Goal: Register for event/course

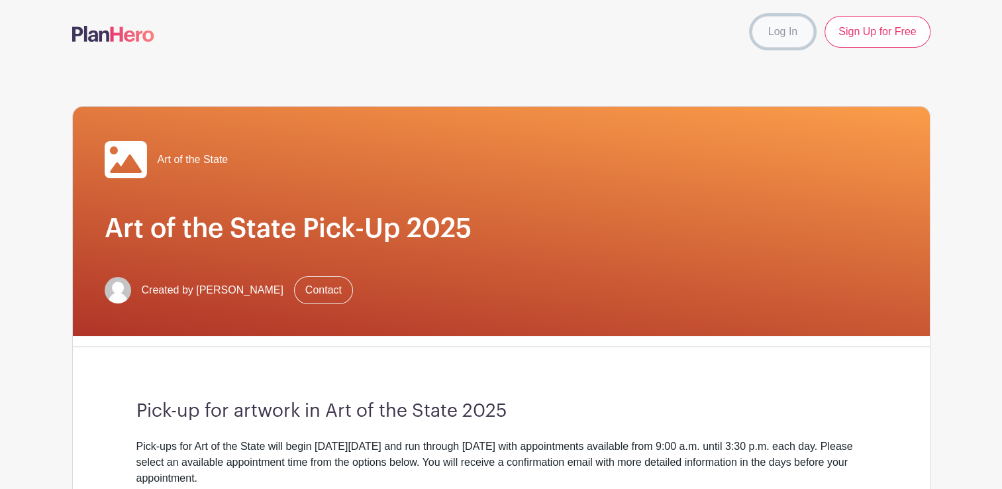
click at [771, 36] on link "Log In" at bounding box center [783, 32] width 62 height 32
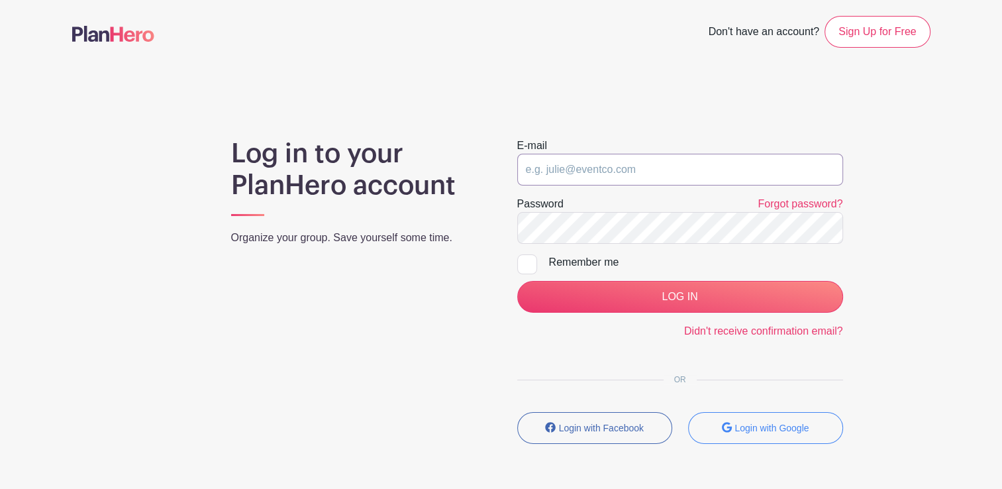
click at [609, 166] on input "email" at bounding box center [680, 170] width 326 height 32
type input "[EMAIL_ADDRESS][DOMAIN_NAME]"
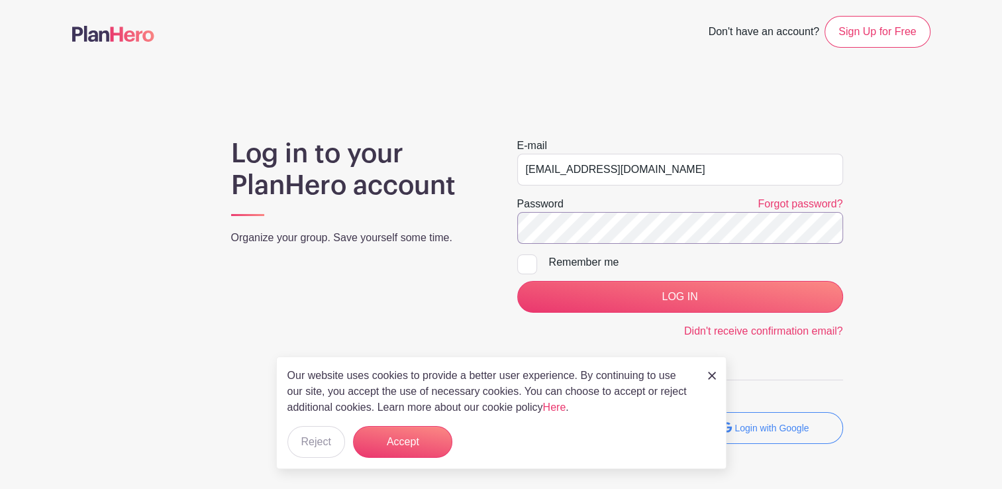
click at [517, 281] on input "LOG IN" at bounding box center [680, 297] width 326 height 32
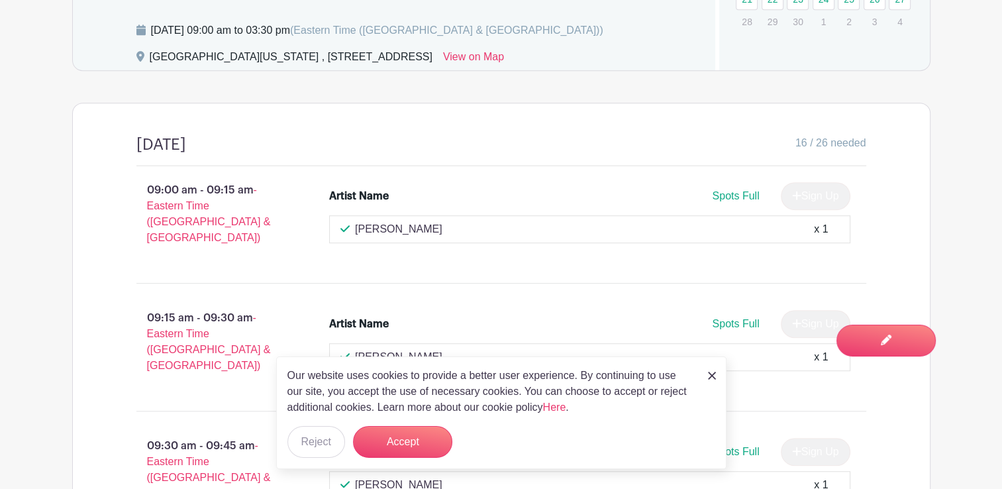
scroll to position [795, 0]
click at [431, 446] on button "Accept" at bounding box center [402, 442] width 99 height 32
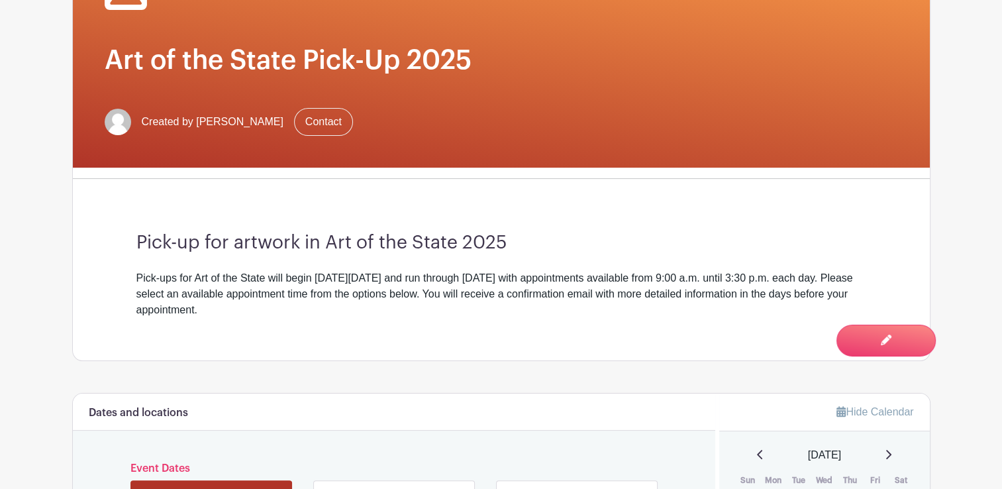
scroll to position [397, 0]
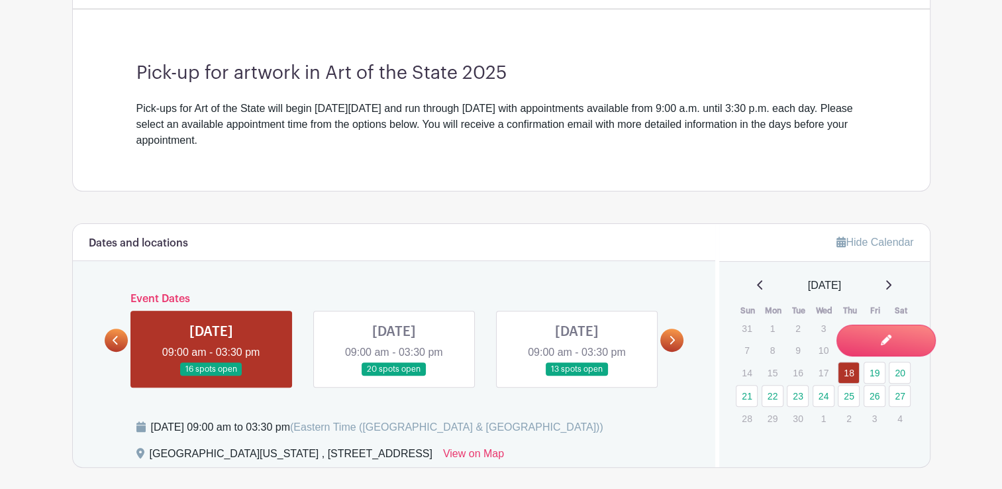
click at [668, 341] on link at bounding box center [671, 340] width 23 height 23
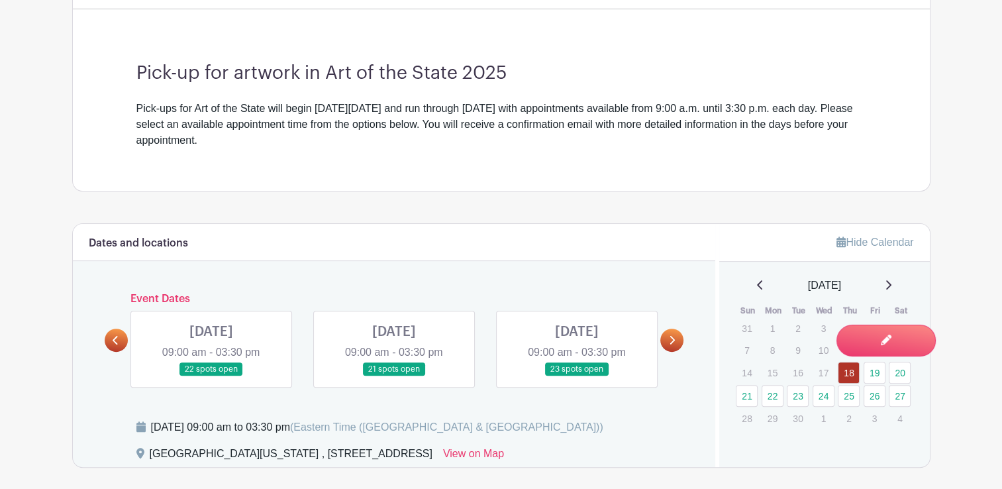
click at [668, 341] on link at bounding box center [671, 340] width 23 height 23
click at [109, 336] on link at bounding box center [116, 340] width 23 height 23
click at [119, 339] on link at bounding box center [116, 340] width 23 height 23
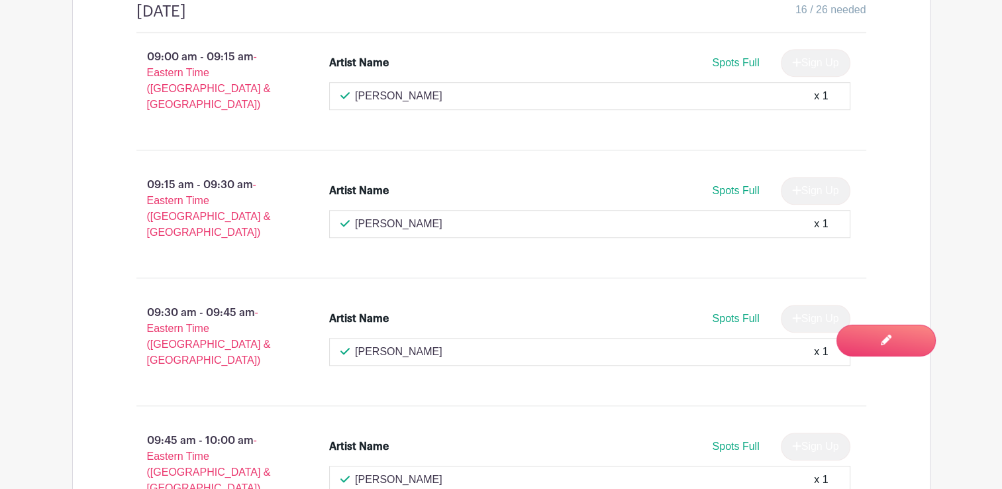
scroll to position [530, 0]
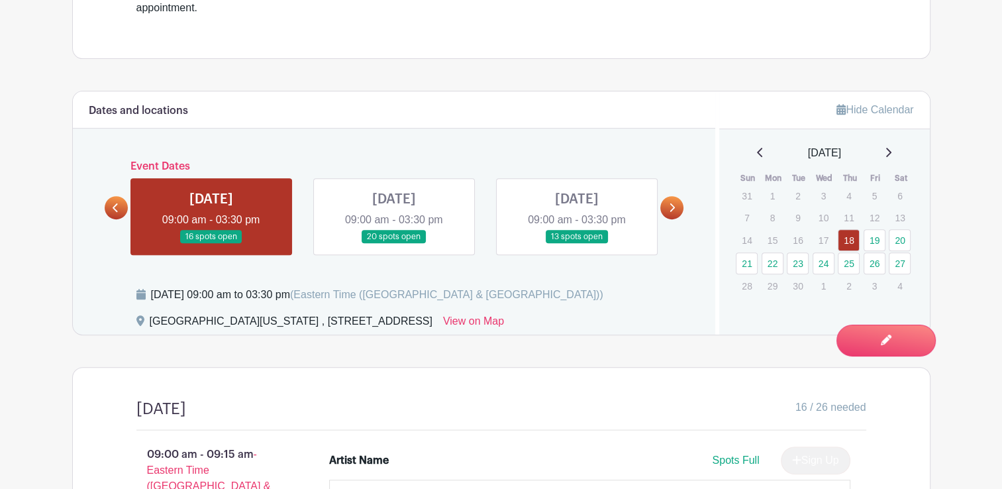
click at [394, 244] on link at bounding box center [394, 244] width 0 height 0
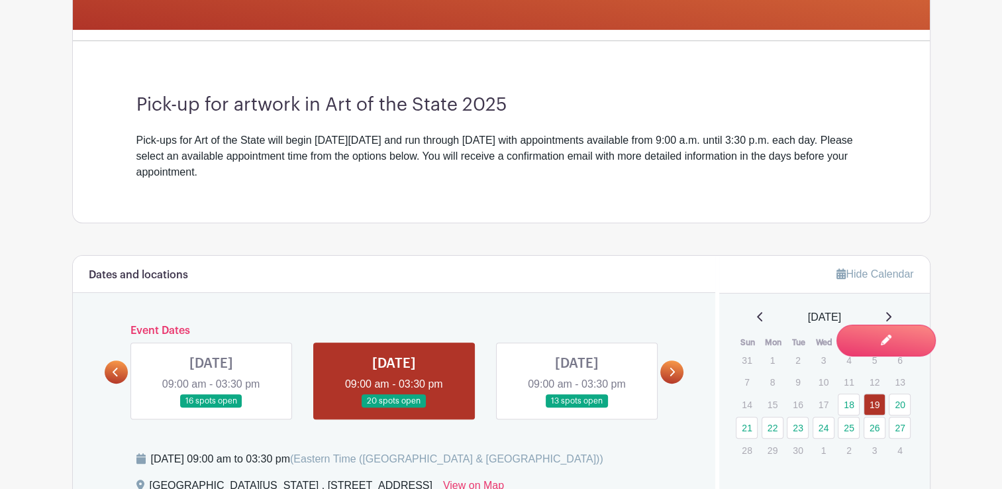
scroll to position [464, 0]
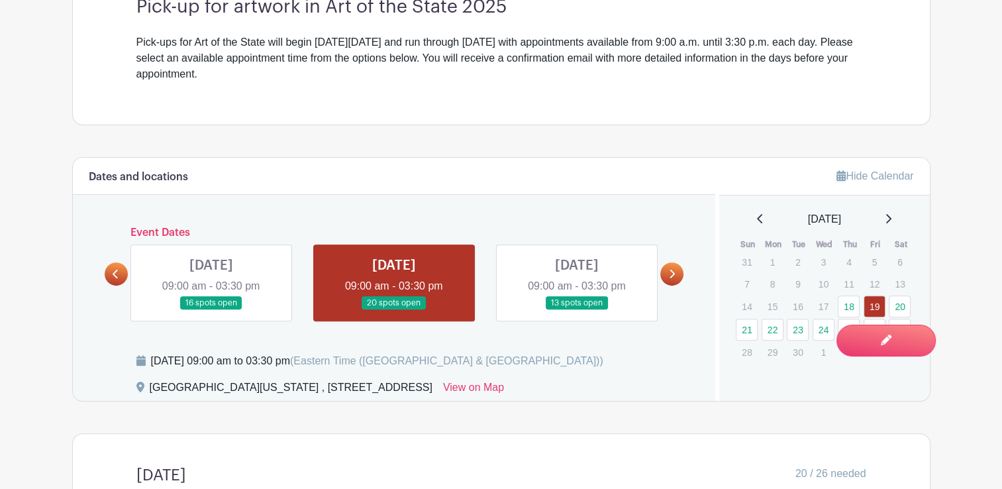
click at [577, 310] on link at bounding box center [577, 310] width 0 height 0
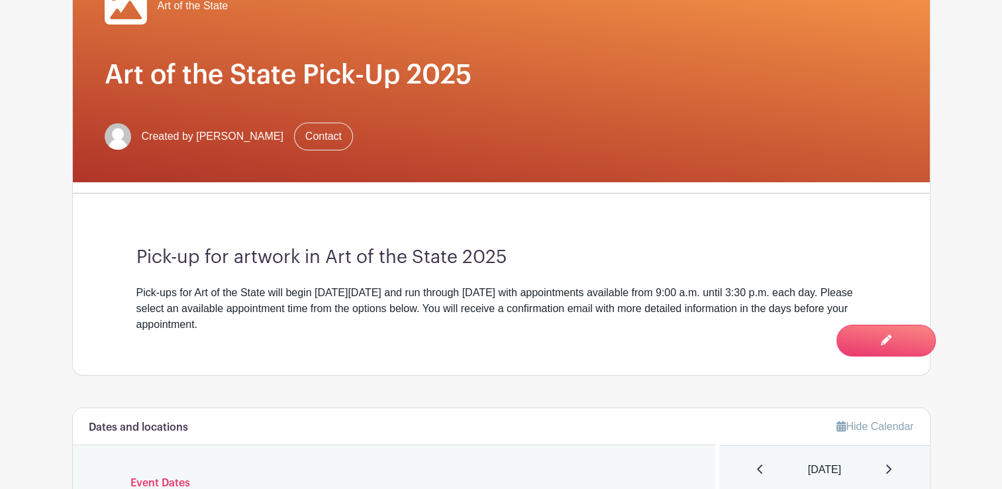
scroll to position [464, 0]
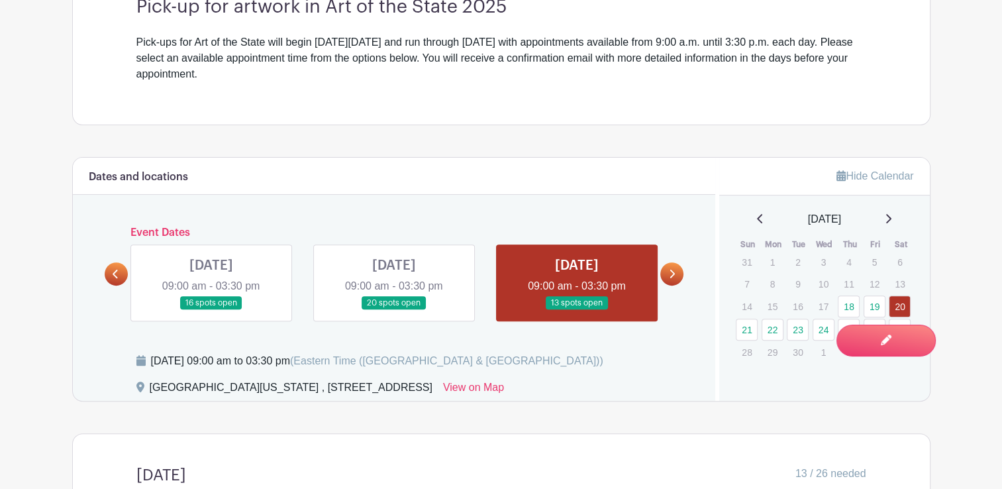
click at [670, 278] on link at bounding box center [671, 273] width 23 height 23
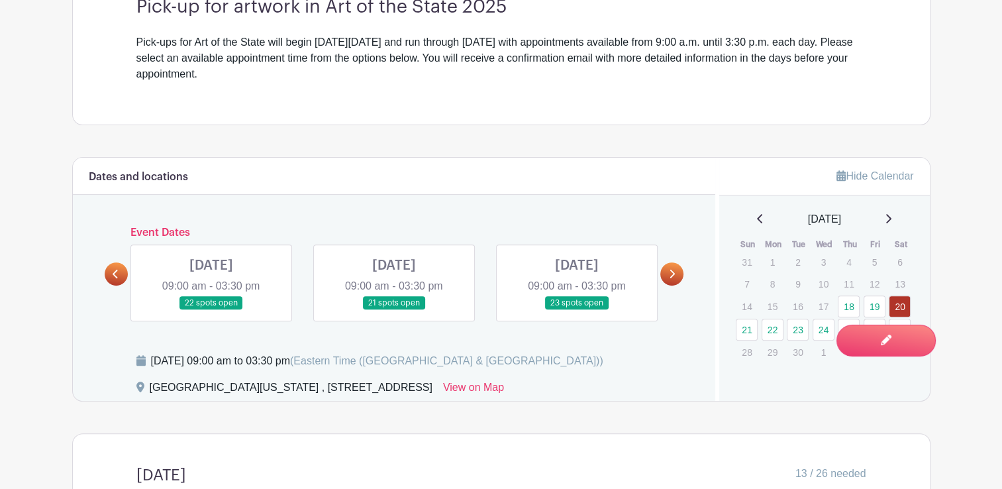
click at [211, 310] on link at bounding box center [211, 310] width 0 height 0
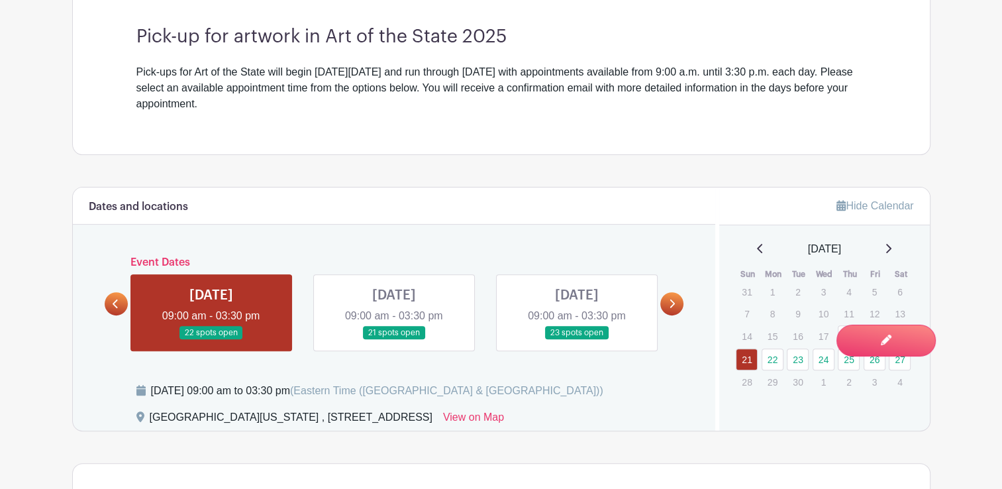
scroll to position [358, 0]
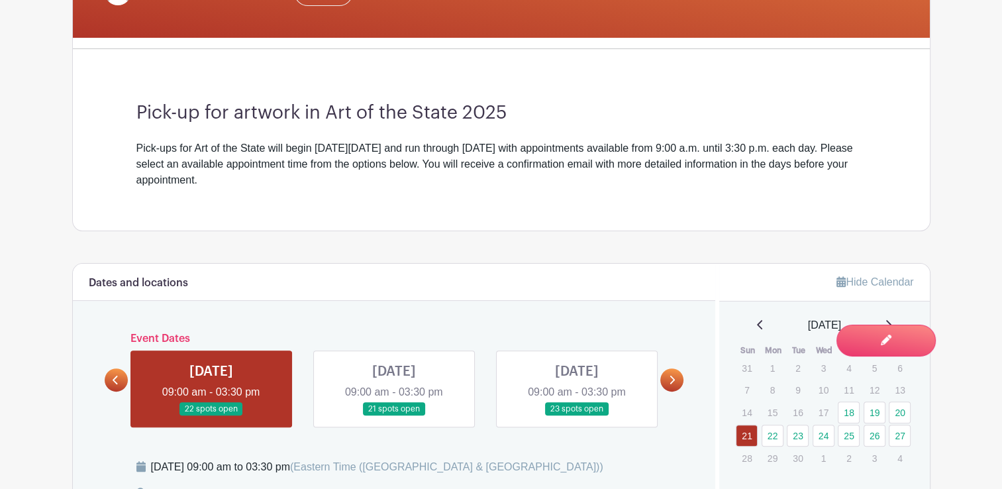
click at [394, 416] on link at bounding box center [394, 416] width 0 height 0
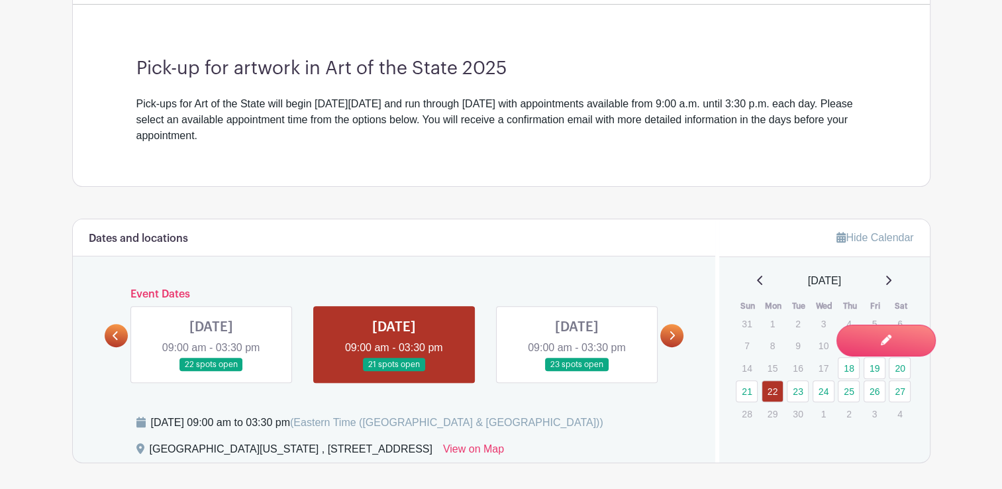
scroll to position [326, 0]
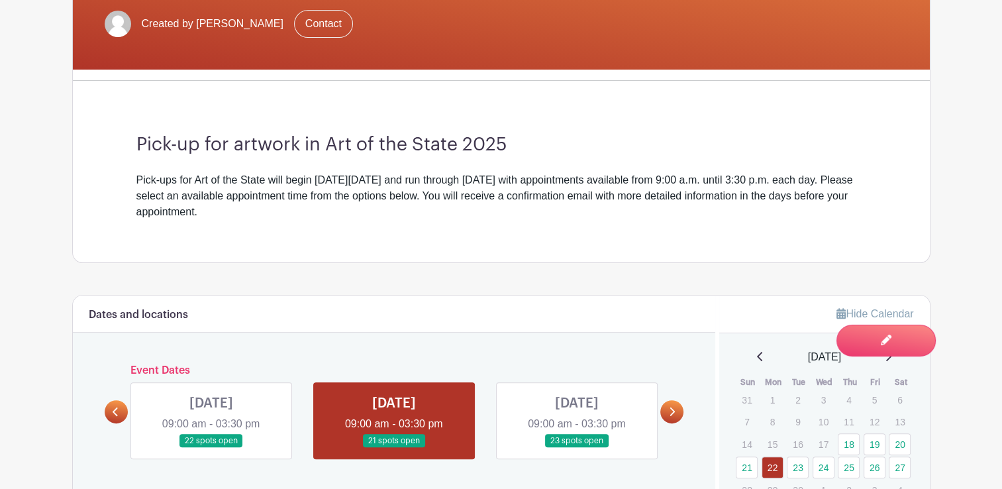
click at [577, 448] on link at bounding box center [577, 448] width 0 height 0
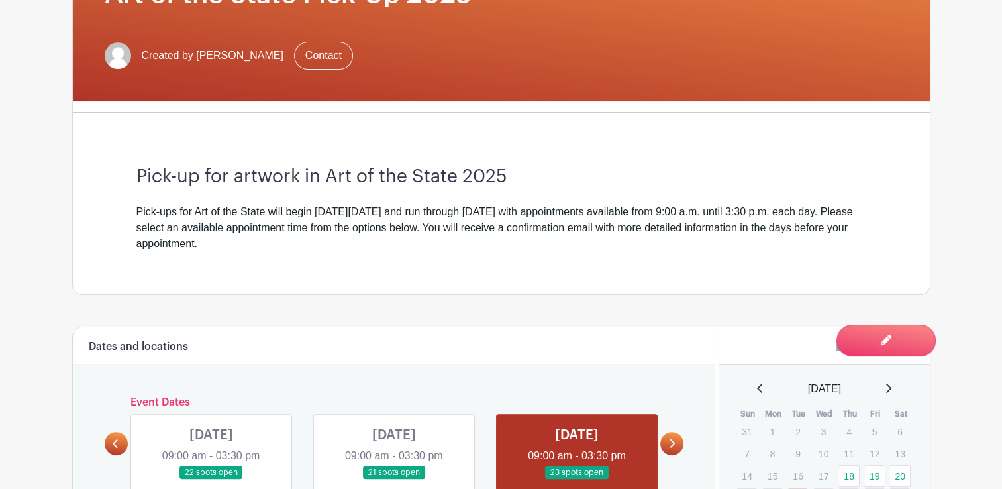
scroll to position [464, 0]
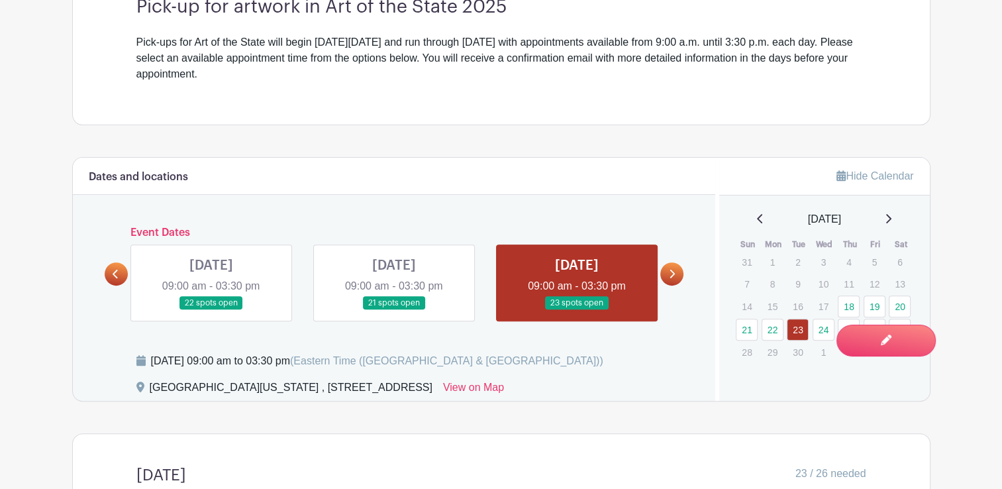
click at [668, 267] on link at bounding box center [671, 273] width 23 height 23
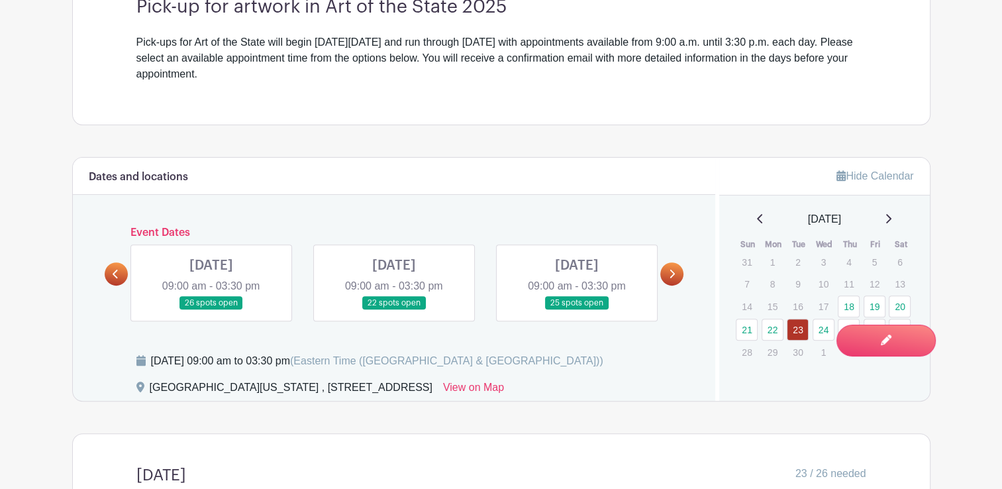
click at [211, 310] on link at bounding box center [211, 310] width 0 height 0
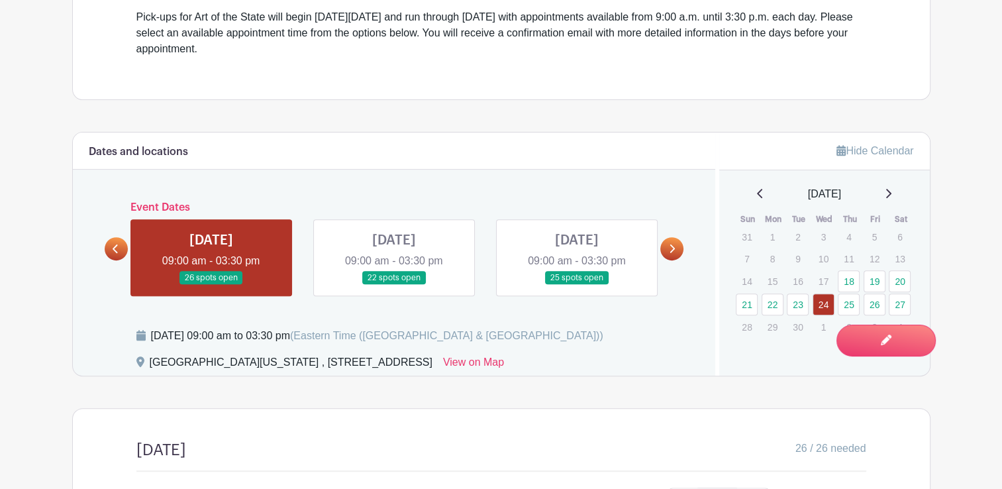
scroll to position [596, 0]
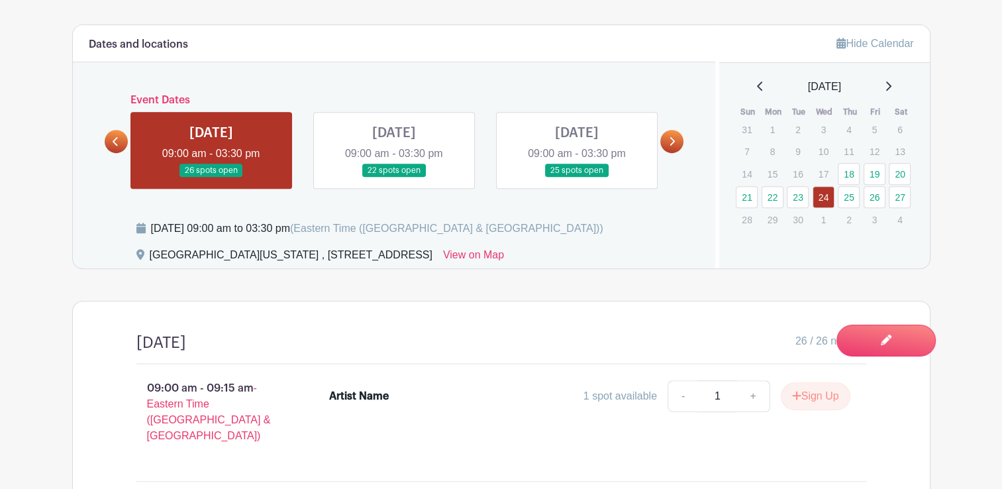
click at [394, 178] on link at bounding box center [394, 178] width 0 height 0
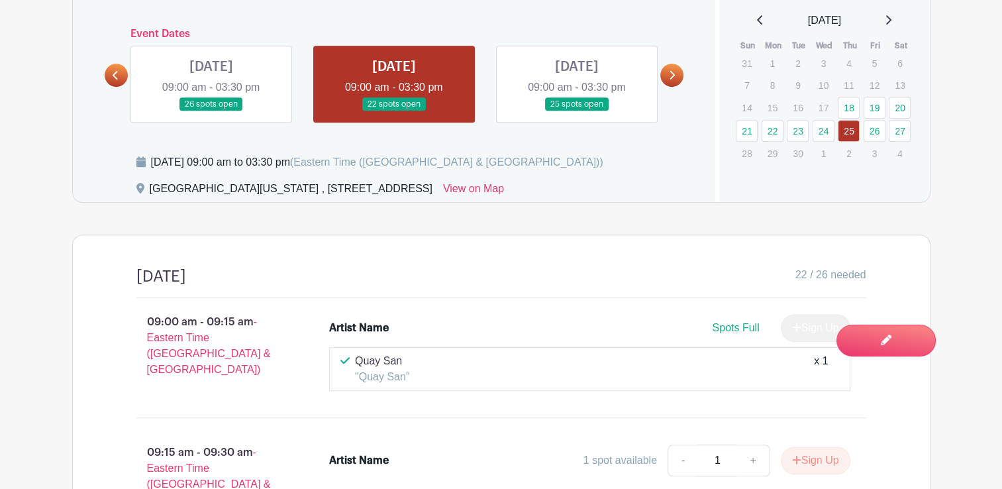
scroll to position [575, 0]
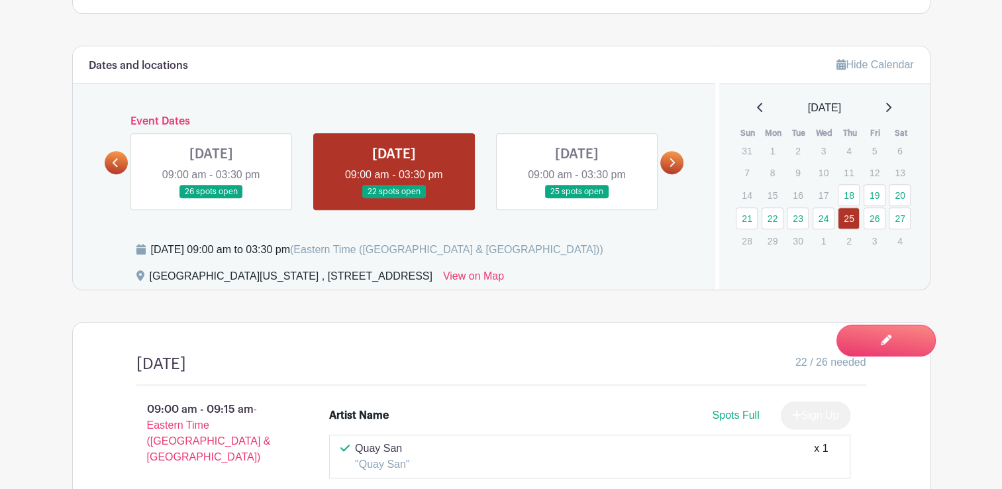
click at [577, 199] on link at bounding box center [577, 199] width 0 height 0
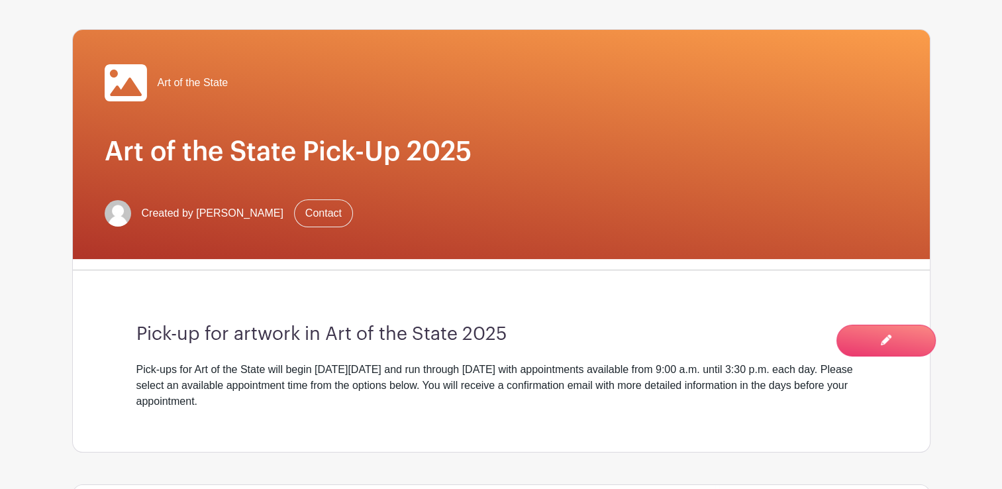
scroll to position [530, 0]
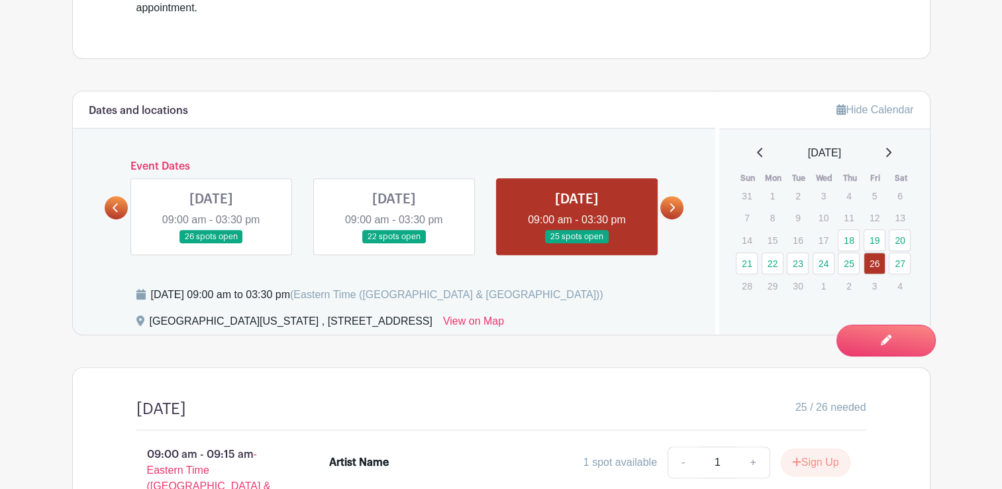
click at [662, 208] on link at bounding box center [671, 207] width 23 height 23
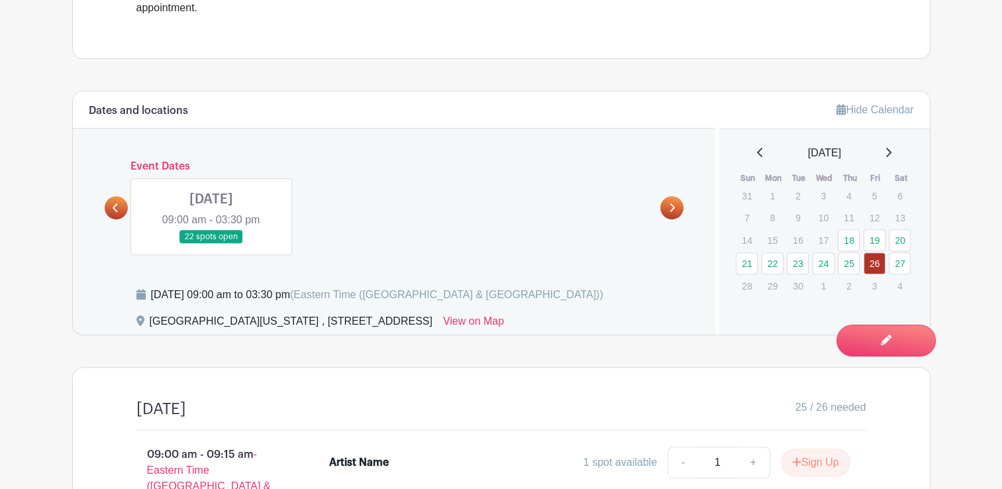
click at [211, 244] on link at bounding box center [211, 244] width 0 height 0
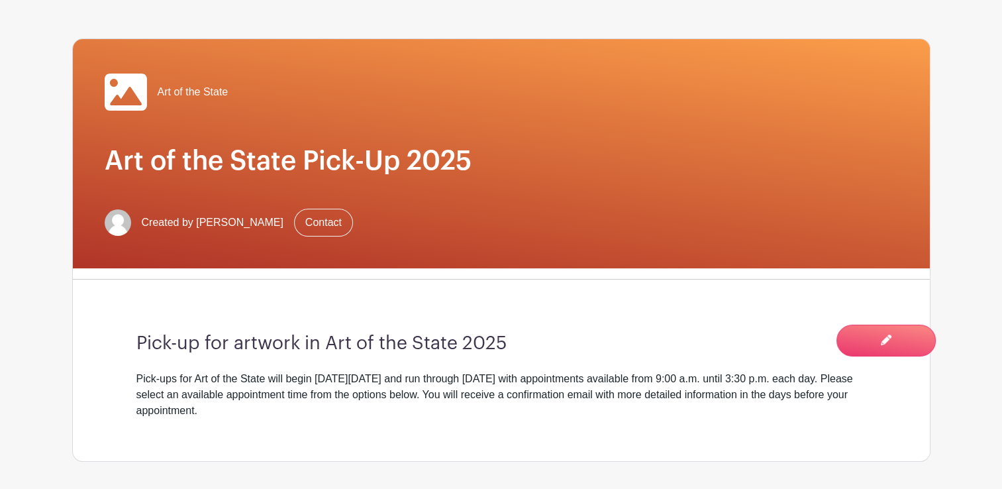
scroll to position [464, 0]
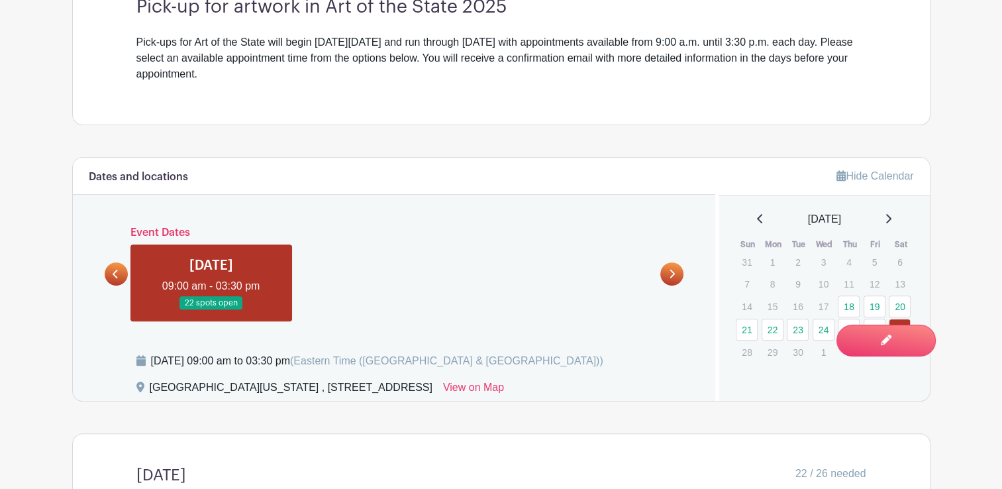
click at [123, 278] on link at bounding box center [116, 273] width 23 height 23
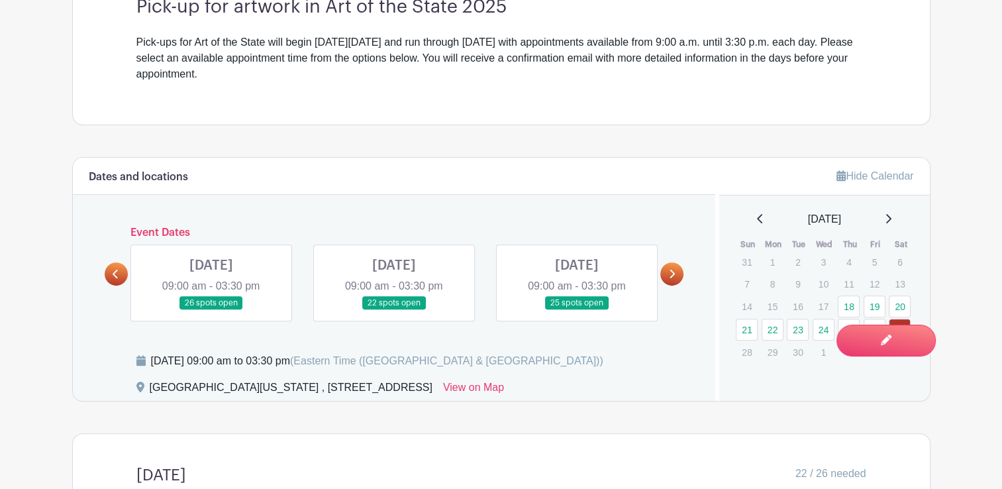
click at [120, 276] on link at bounding box center [116, 273] width 23 height 23
click at [394, 310] on link at bounding box center [394, 310] width 0 height 0
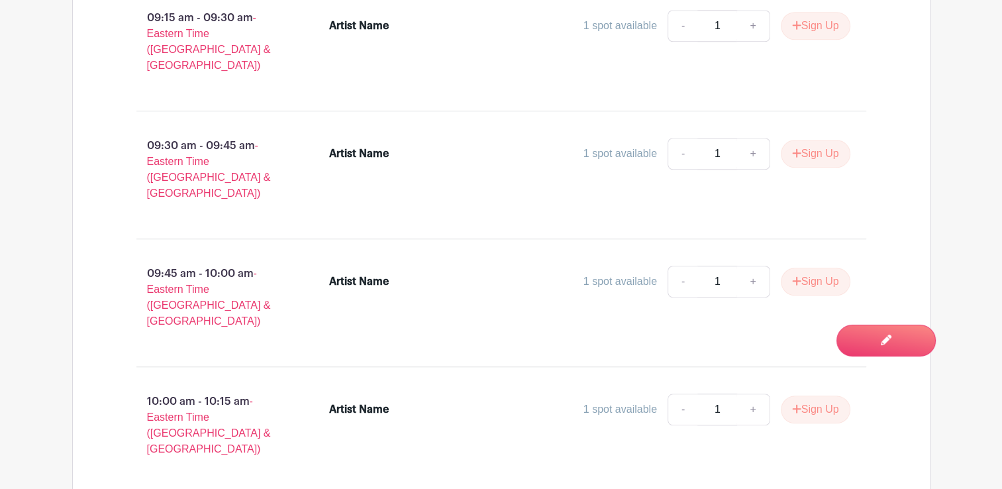
scroll to position [1192, 0]
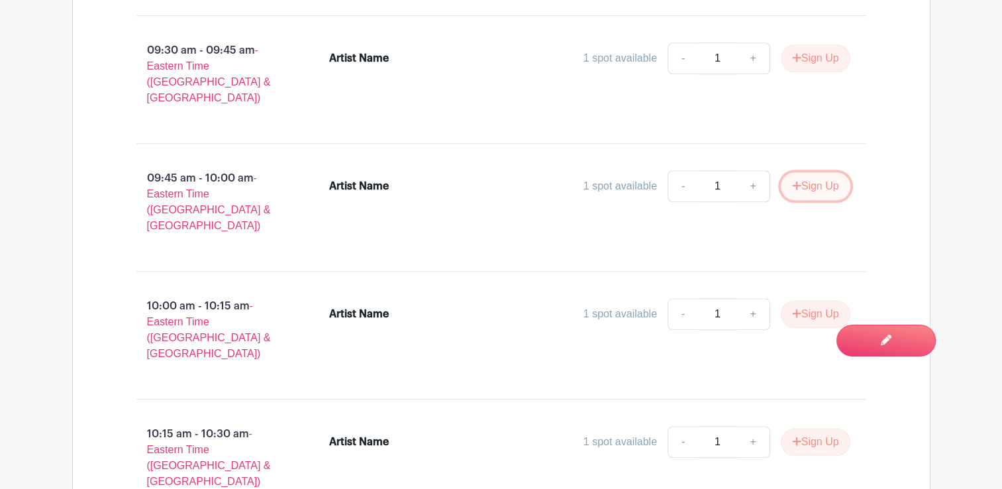
click at [808, 172] on button "Sign Up" at bounding box center [816, 186] width 70 height 28
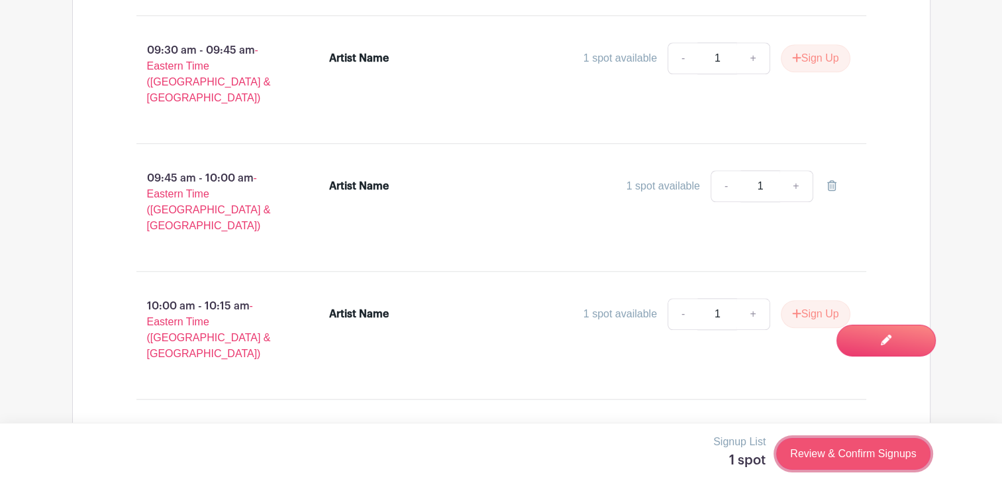
click at [853, 452] on link "Review & Confirm Signups" at bounding box center [853, 454] width 154 height 32
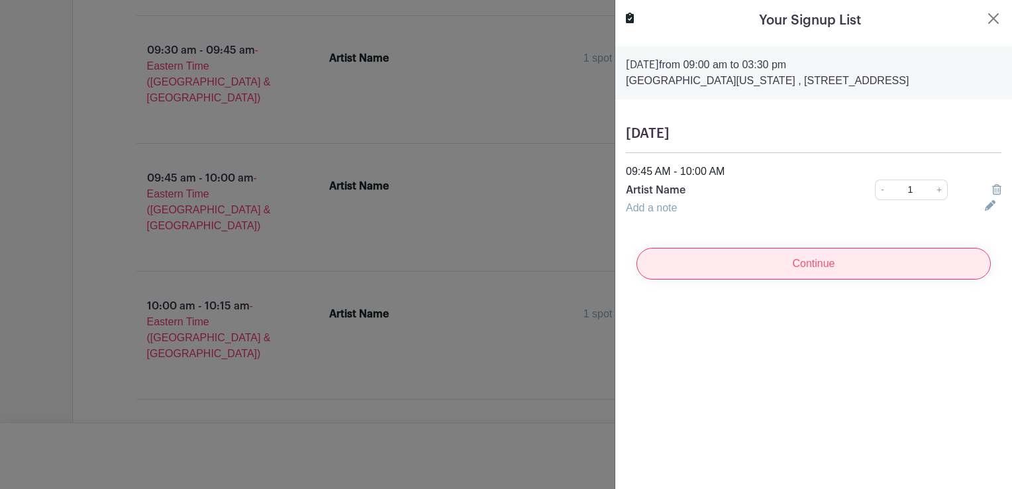
click at [776, 264] on input "Continue" at bounding box center [814, 264] width 354 height 32
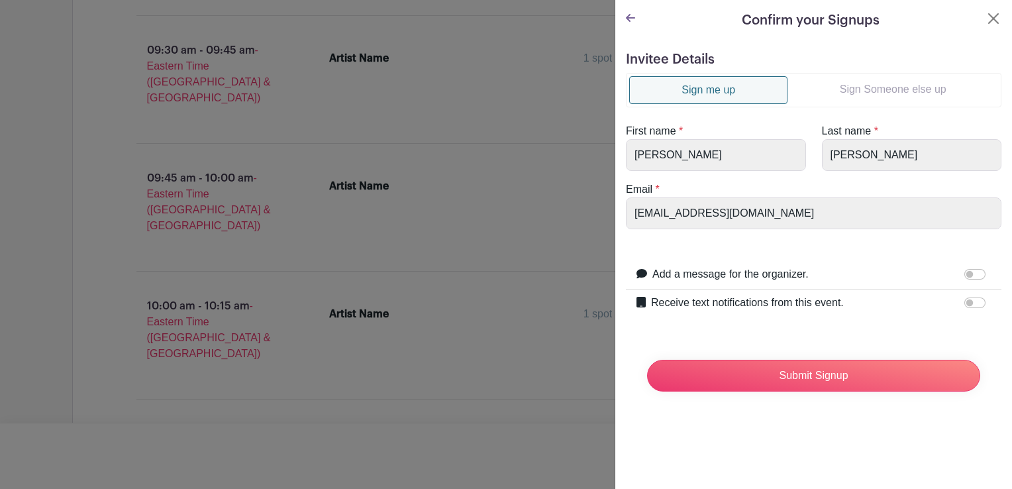
click at [730, 91] on link "Sign me up" at bounding box center [708, 90] width 158 height 28
click at [850, 93] on link "Sign Someone else up" at bounding box center [893, 89] width 211 height 26
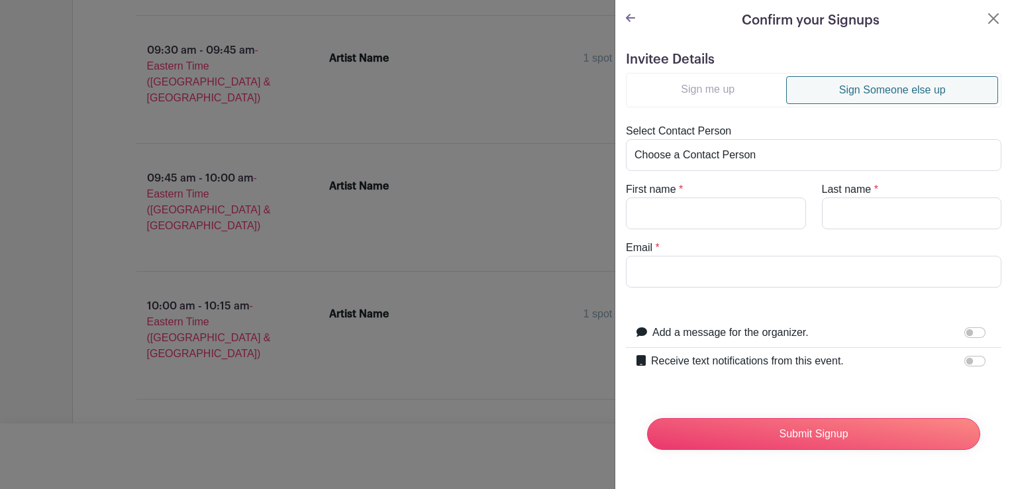
click at [710, 229] on turbo-frame "Sign me up Sign Someone else up Select Contact Person Choose a Contact Person A…" at bounding box center [814, 180] width 376 height 215
click at [716, 213] on input "First name" at bounding box center [716, 213] width 180 height 32
type input "Peter"
click at [676, 274] on input "Email" at bounding box center [814, 272] width 376 height 32
click at [879, 213] on input "Dank" at bounding box center [912, 213] width 180 height 32
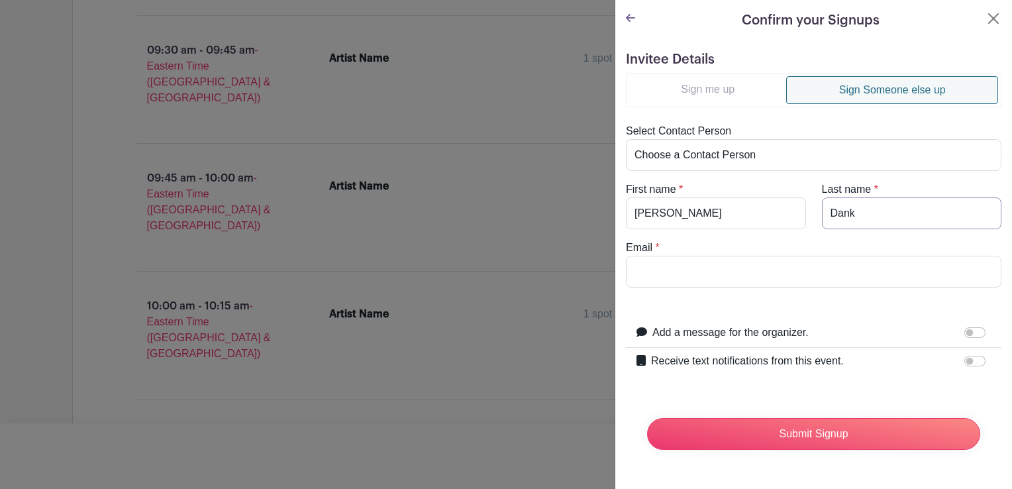
type input "Danko"
click at [771, 274] on input "Email" at bounding box center [814, 272] width 376 height 32
paste input "Peter Danko <peterdanko@peterdanko.com>"
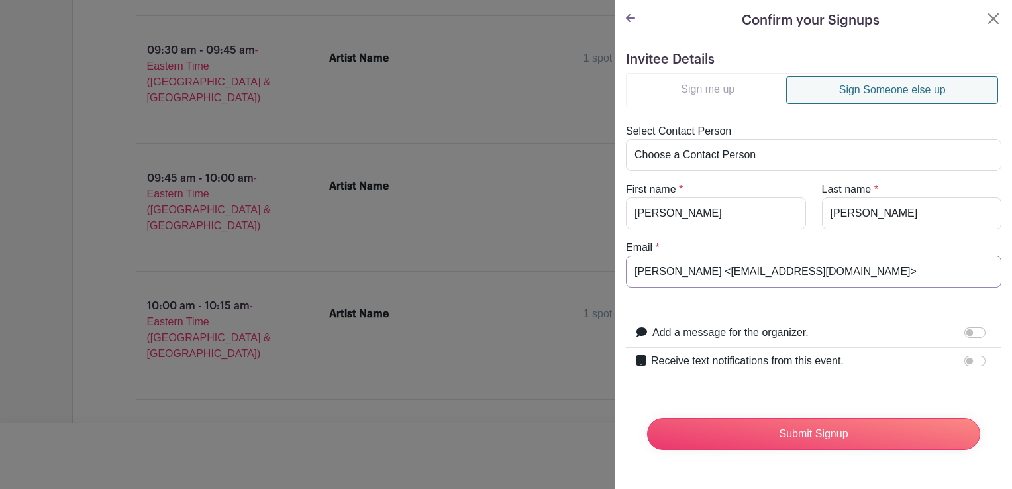
drag, startPoint x: 701, startPoint y: 270, endPoint x: 631, endPoint y: 272, distance: 70.2
click at [631, 272] on input "Peter Danko <peterdanko@peterdanko.com>" at bounding box center [814, 272] width 376 height 32
type input "peterdanko@peterdanko.com"
click at [908, 311] on form "Invitee Details Sign me up Sign Someone else up Select Contact Person Choose a …" at bounding box center [814, 256] width 376 height 409
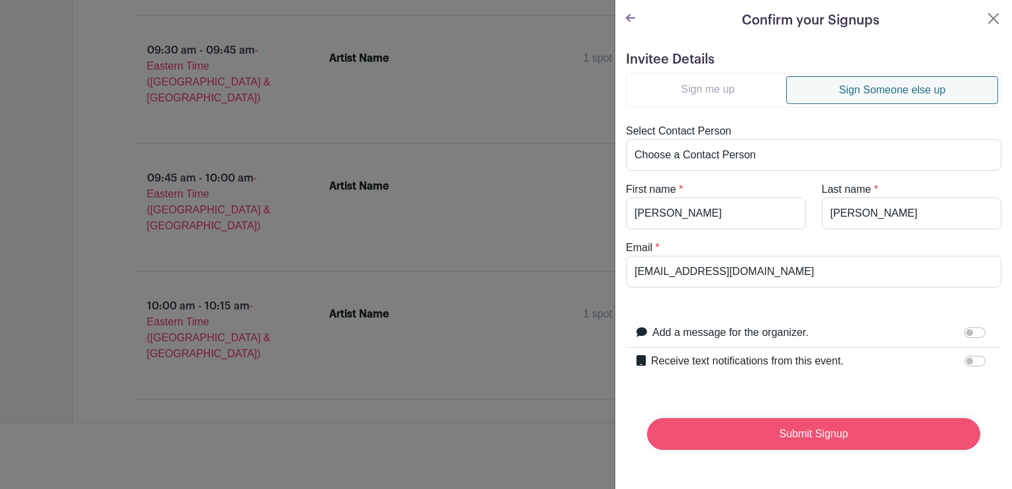
click at [795, 428] on input "Submit Signup" at bounding box center [813, 434] width 333 height 32
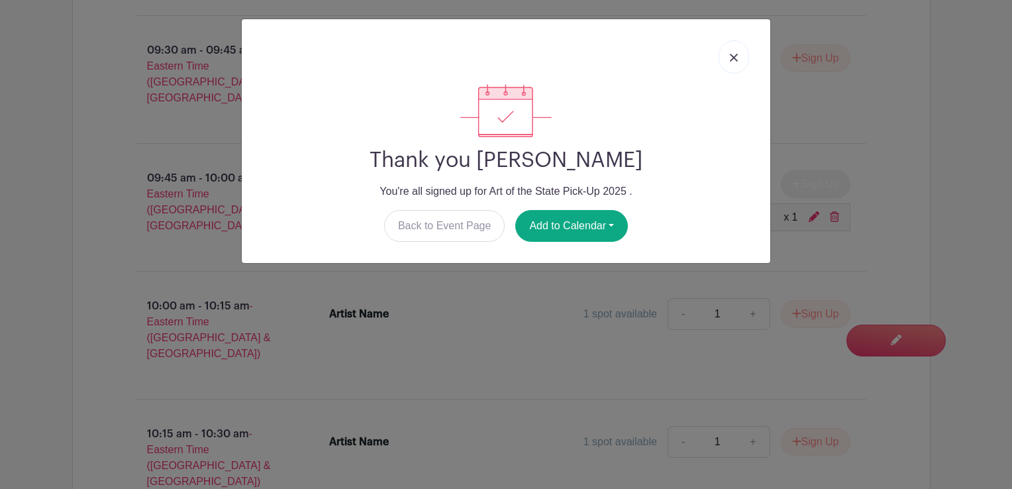
click at [732, 58] on img at bounding box center [734, 58] width 8 height 8
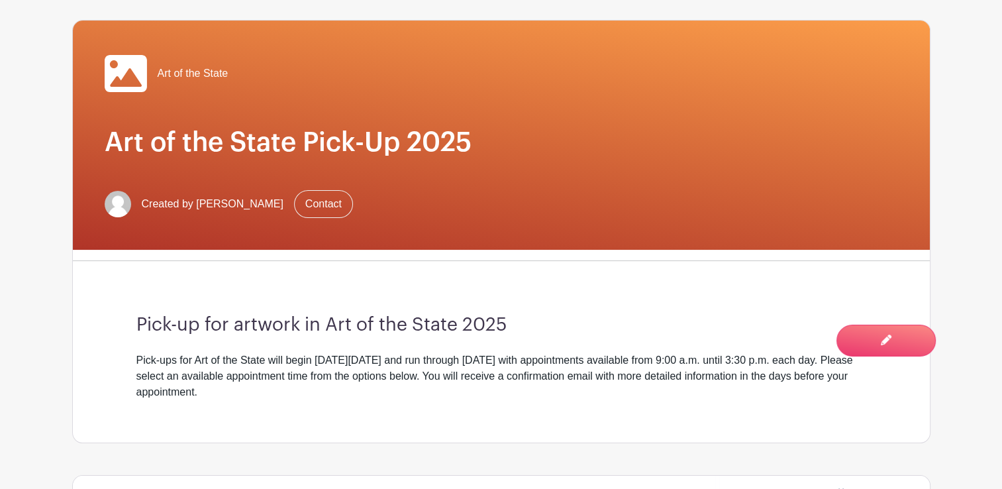
scroll to position [0, 0]
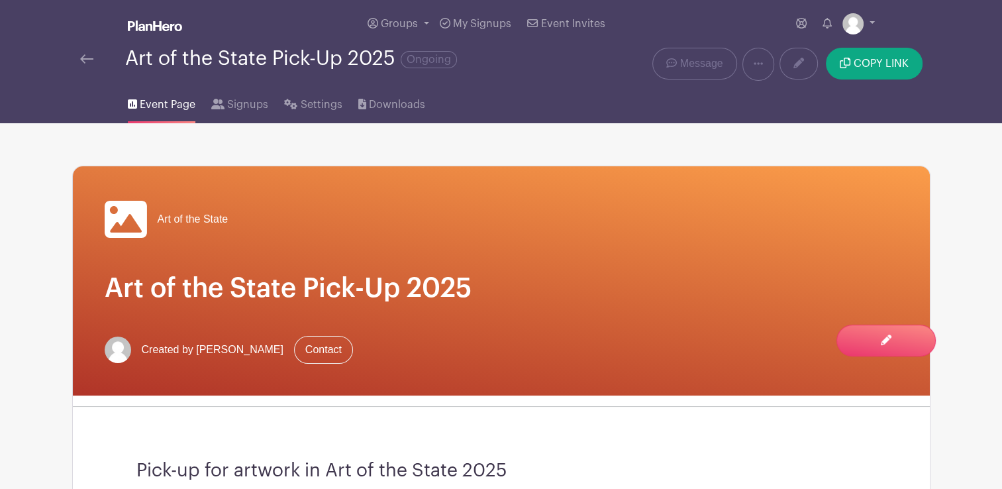
click at [84, 62] on img at bounding box center [86, 58] width 13 height 9
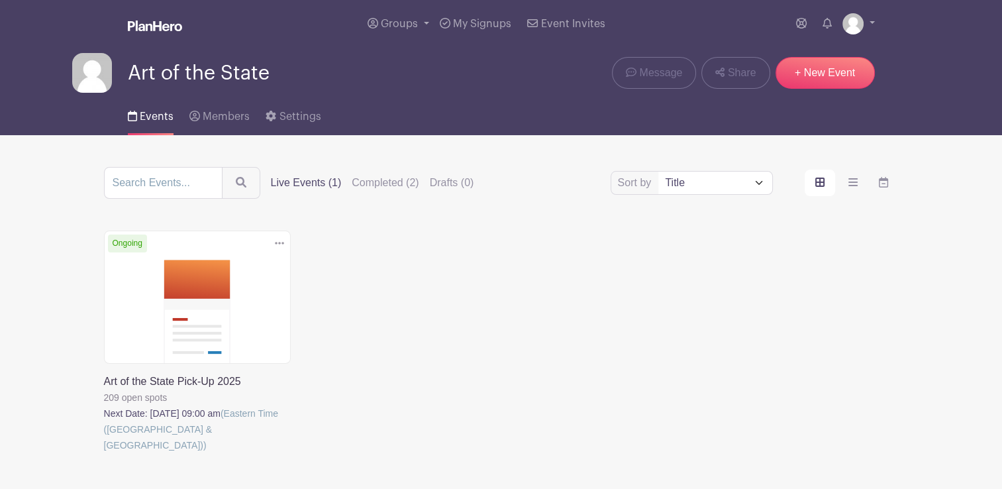
click at [104, 453] on link at bounding box center [104, 453] width 0 height 0
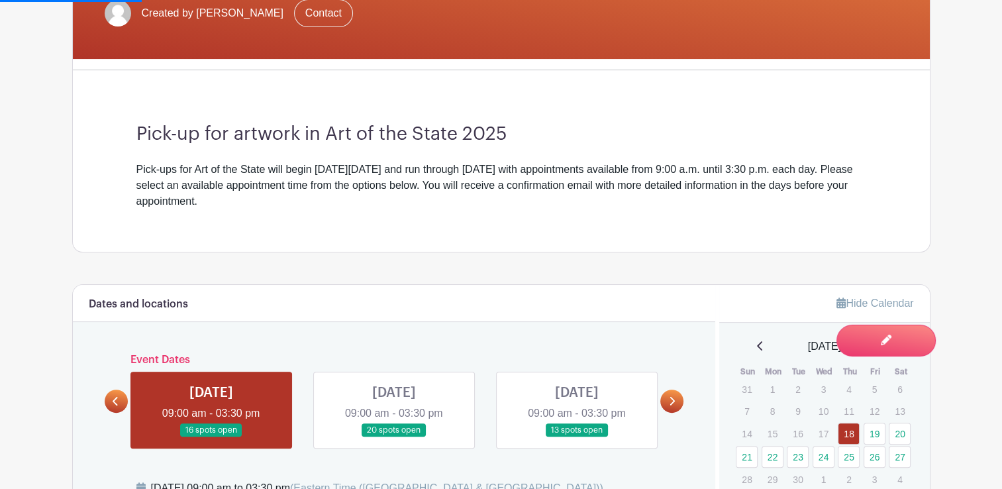
scroll to position [265, 0]
